Goal: Check status: Check status

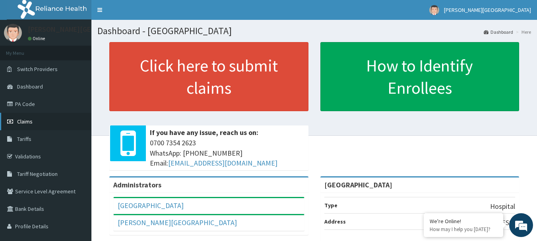
click at [28, 124] on span "Claims" at bounding box center [24, 121] width 15 height 7
click at [32, 123] on span "Claims" at bounding box center [24, 121] width 15 height 7
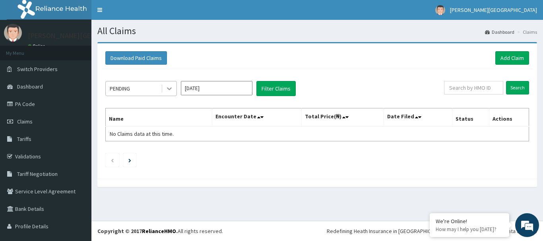
click at [167, 92] on icon at bounding box center [169, 89] width 8 height 8
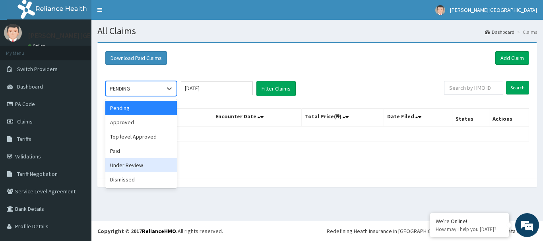
click at [135, 163] on div "Under Review" at bounding box center [141, 165] width 72 height 14
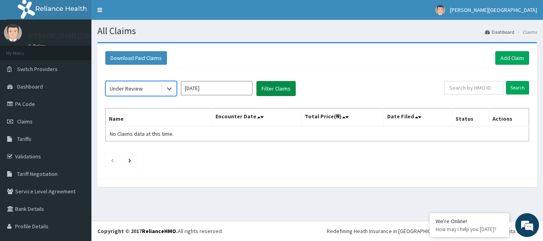
click at [278, 94] on button "Filter Claims" at bounding box center [275, 88] width 39 height 15
click at [281, 91] on button "Filter Claims" at bounding box center [275, 88] width 39 height 15
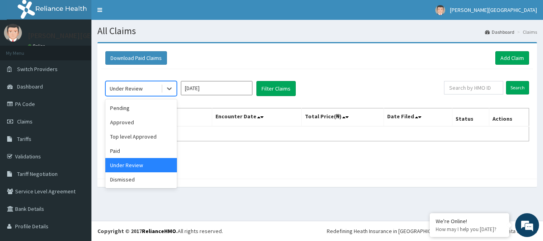
click at [157, 89] on div "Under Review" at bounding box center [133, 88] width 55 height 13
click at [141, 118] on div "Approved" at bounding box center [141, 122] width 72 height 14
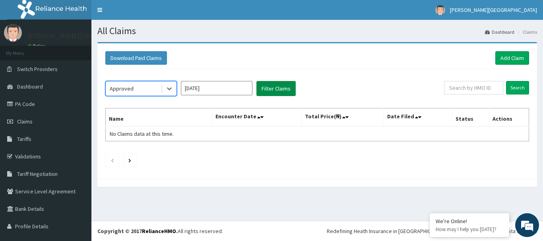
click at [261, 91] on button "Filter Claims" at bounding box center [275, 88] width 39 height 15
